Goal: Navigation & Orientation: Find specific page/section

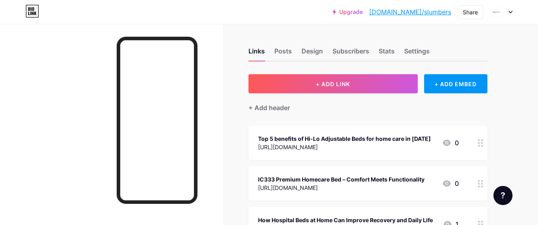
click at [194, 32] on div at bounding box center [111, 136] width 223 height 225
click at [5, 51] on div at bounding box center [111, 136] width 223 height 225
click at [58, 61] on div at bounding box center [111, 136] width 223 height 225
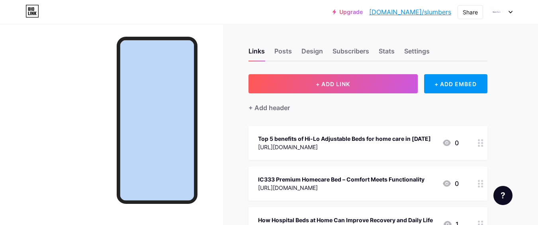
click at [58, 61] on div at bounding box center [111, 136] width 223 height 225
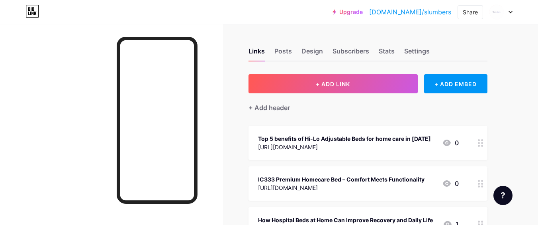
click at [58, 61] on div at bounding box center [111, 136] width 223 height 225
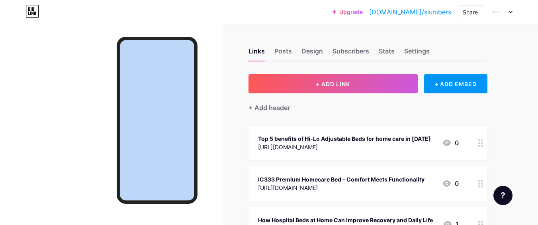
click at [58, 61] on div at bounding box center [111, 136] width 223 height 225
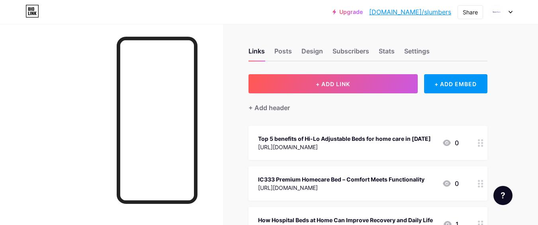
click at [58, 61] on div at bounding box center [111, 136] width 223 height 225
click at [55, 118] on div at bounding box center [111, 136] width 223 height 225
click at [41, 115] on div at bounding box center [111, 136] width 223 height 225
click at [0, 94] on div at bounding box center [111, 136] width 223 height 225
